Goal: Information Seeking & Learning: Learn about a topic

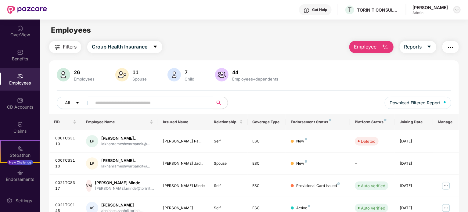
click at [455, 9] on img at bounding box center [456, 9] width 5 height 5
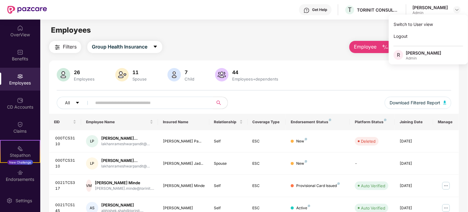
click at [120, 105] on input "text" at bounding box center [150, 102] width 110 height 9
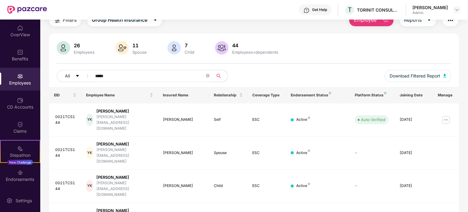
scroll to position [29, 0]
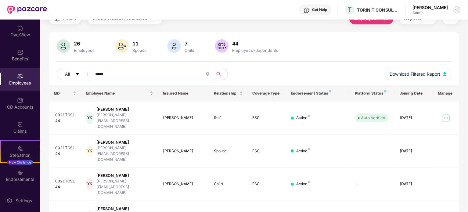
type input "*****"
click at [458, 9] on img at bounding box center [456, 9] width 5 height 5
click at [447, 113] on img at bounding box center [446, 118] width 10 height 10
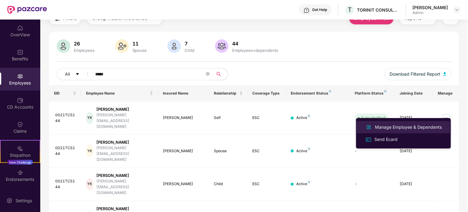
click at [397, 128] on div "Manage Employee & Dependents" at bounding box center [408, 127] width 69 height 7
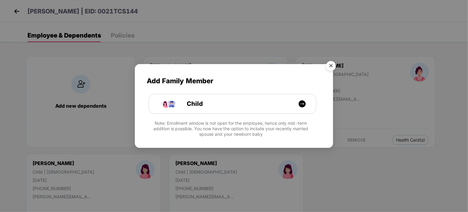
click at [332, 65] on img "Close" at bounding box center [330, 66] width 17 height 17
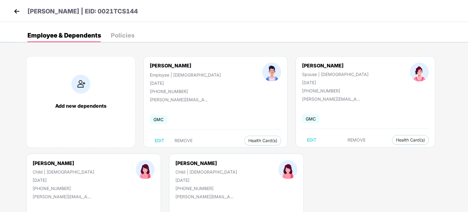
click at [16, 10] on img at bounding box center [16, 11] width 9 height 9
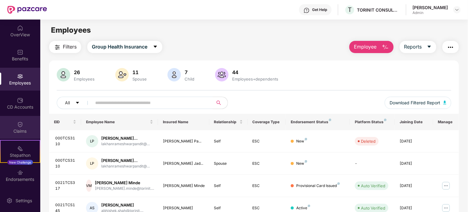
scroll to position [23, 0]
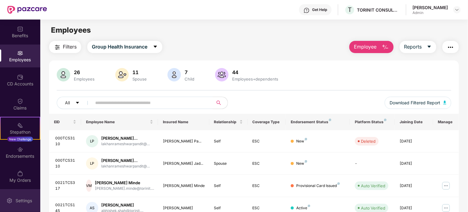
click at [18, 198] on div "Settings" at bounding box center [24, 201] width 20 height 6
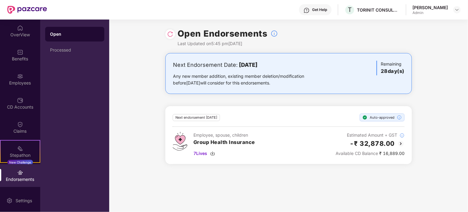
click at [321, 11] on div "Get Help" at bounding box center [319, 9] width 15 height 5
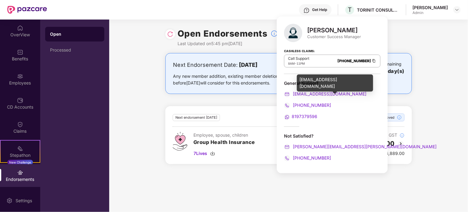
drag, startPoint x: 332, startPoint y: 93, endPoint x: 251, endPoint y: 184, distance: 121.4
click at [251, 184] on div "Open Endorsements Last Updated on 5:45 pm, 20 Aug 2025 Next Endorsement Date: 1…" at bounding box center [288, 116] width 359 height 192
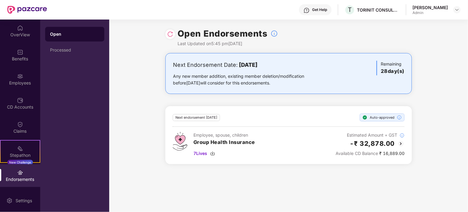
click at [326, 13] on div "Get Help" at bounding box center [315, 9] width 33 height 11
click at [263, 179] on div "Open Endorsements Last Updated on 5:45 pm, 20 Aug 2025 Next Endorsement Date: 1…" at bounding box center [288, 116] width 359 height 192
click at [21, 30] on img at bounding box center [20, 28] width 6 height 6
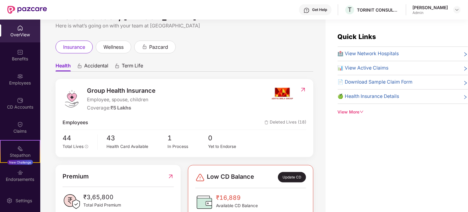
scroll to position [16, 0]
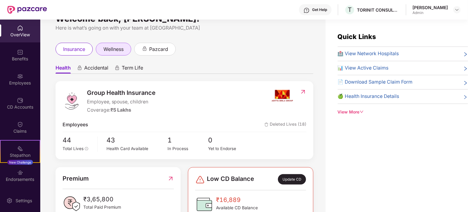
click at [120, 44] on div "wellness" at bounding box center [113, 49] width 35 height 13
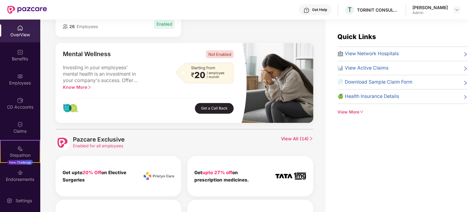
scroll to position [161, 0]
click at [81, 85] on span "Know More" at bounding box center [77, 86] width 29 height 5
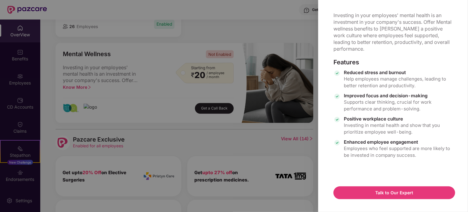
scroll to position [0, 0]
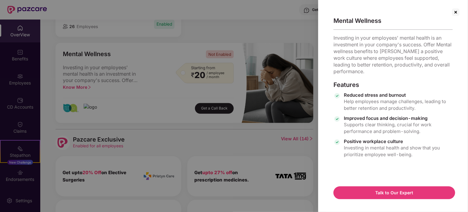
click at [454, 11] on img at bounding box center [456, 12] width 10 height 10
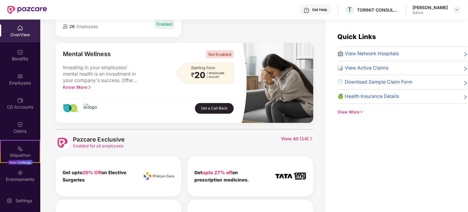
click at [355, 112] on div "View More" at bounding box center [403, 112] width 130 height 7
